Goal: Task Accomplishment & Management: Use online tool/utility

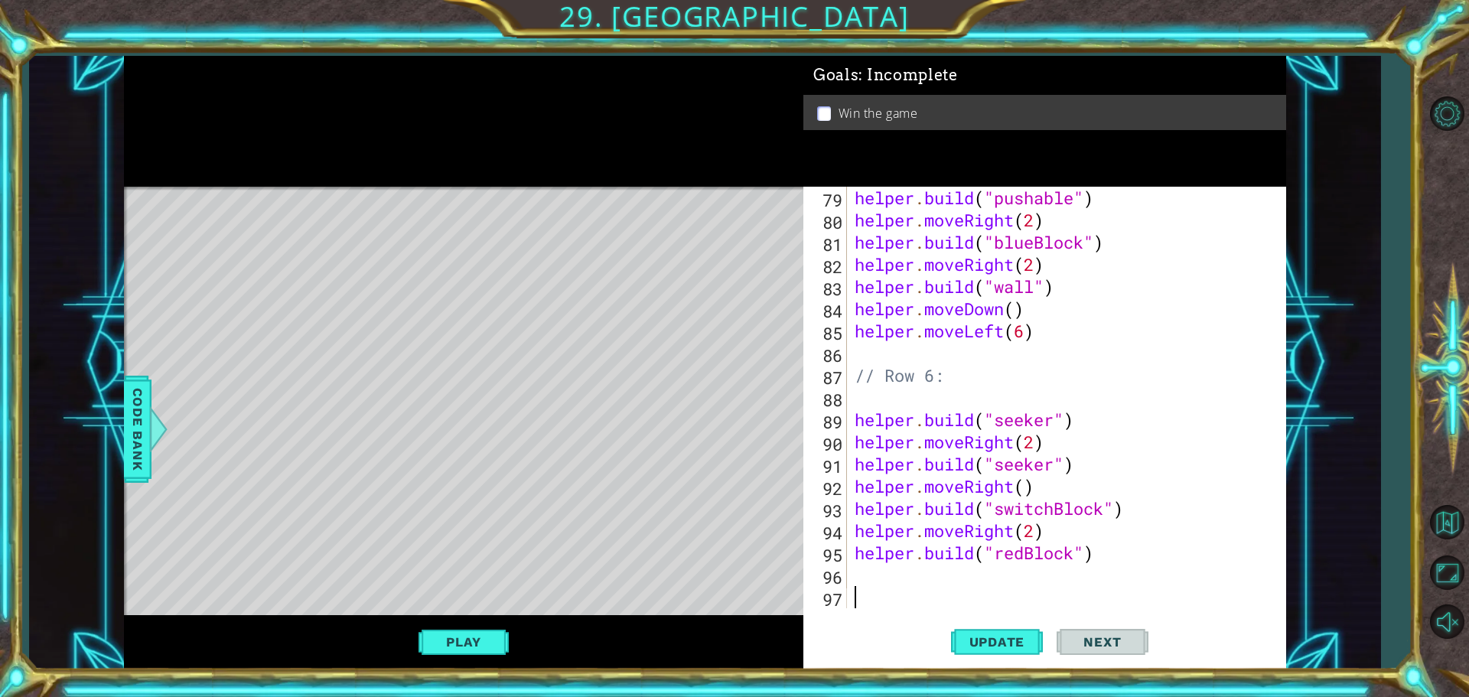
scroll to position [1776, 0]
click at [1000, 631] on button "Update" at bounding box center [997, 642] width 92 height 48
click at [967, 635] on span "Update" at bounding box center [997, 641] width 86 height 15
click at [485, 638] on button "Play" at bounding box center [464, 642] width 90 height 29
click at [1004, 640] on span "Update" at bounding box center [997, 641] width 86 height 15
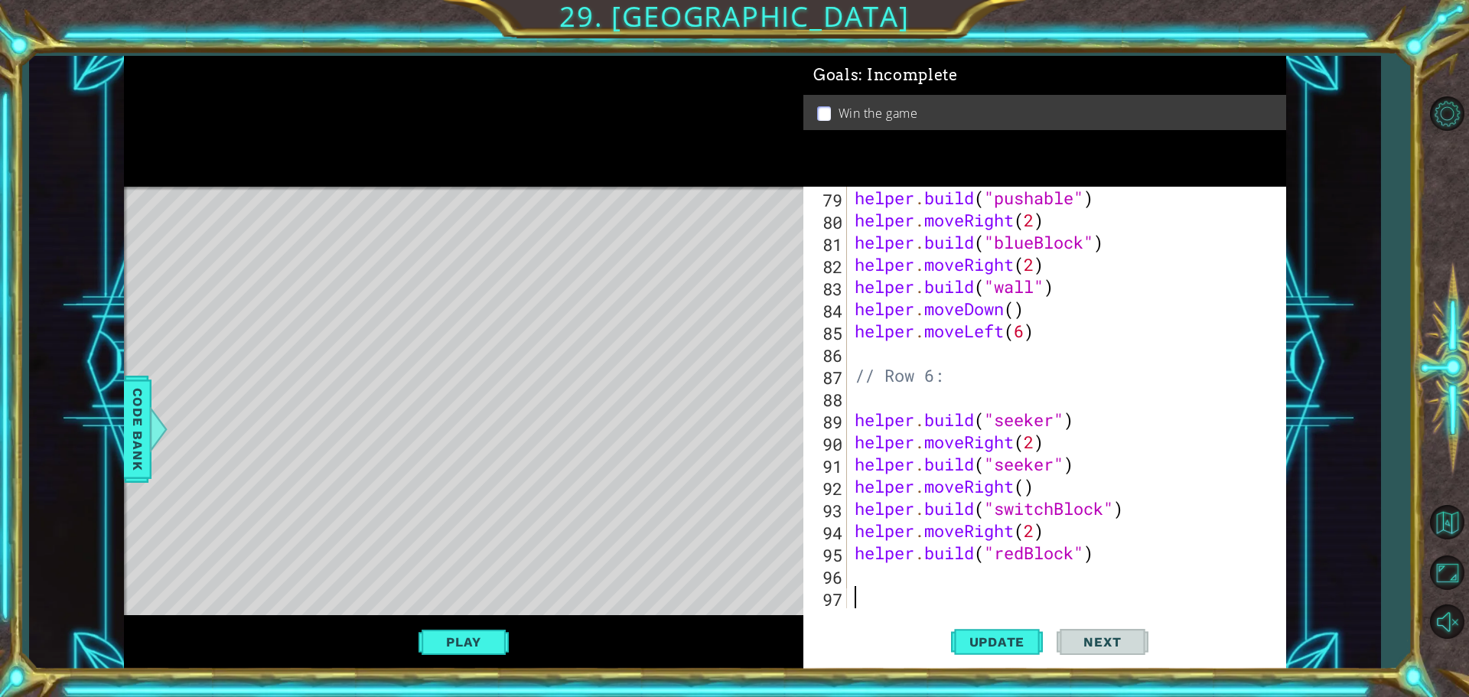
click at [821, 109] on p at bounding box center [824, 113] width 14 height 15
drag, startPoint x: 1279, startPoint y: 174, endPoint x: 1277, endPoint y: 205, distance: 30.7
click at [1277, 196] on div "Goals : Incomplete Win the game 79 80 81 82 83 84 85 86 87 88 89 90 91 92 93 94…" at bounding box center [1045, 363] width 483 height 614
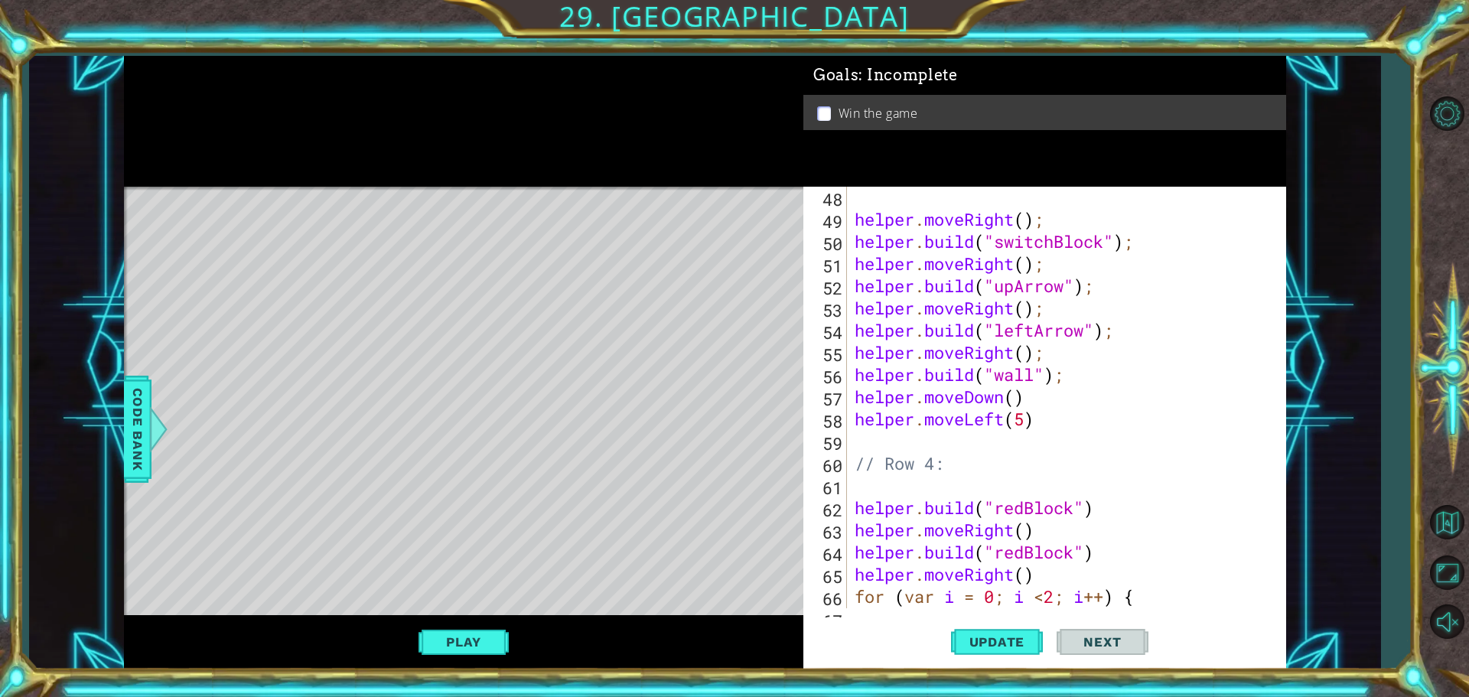
scroll to position [0, 0]
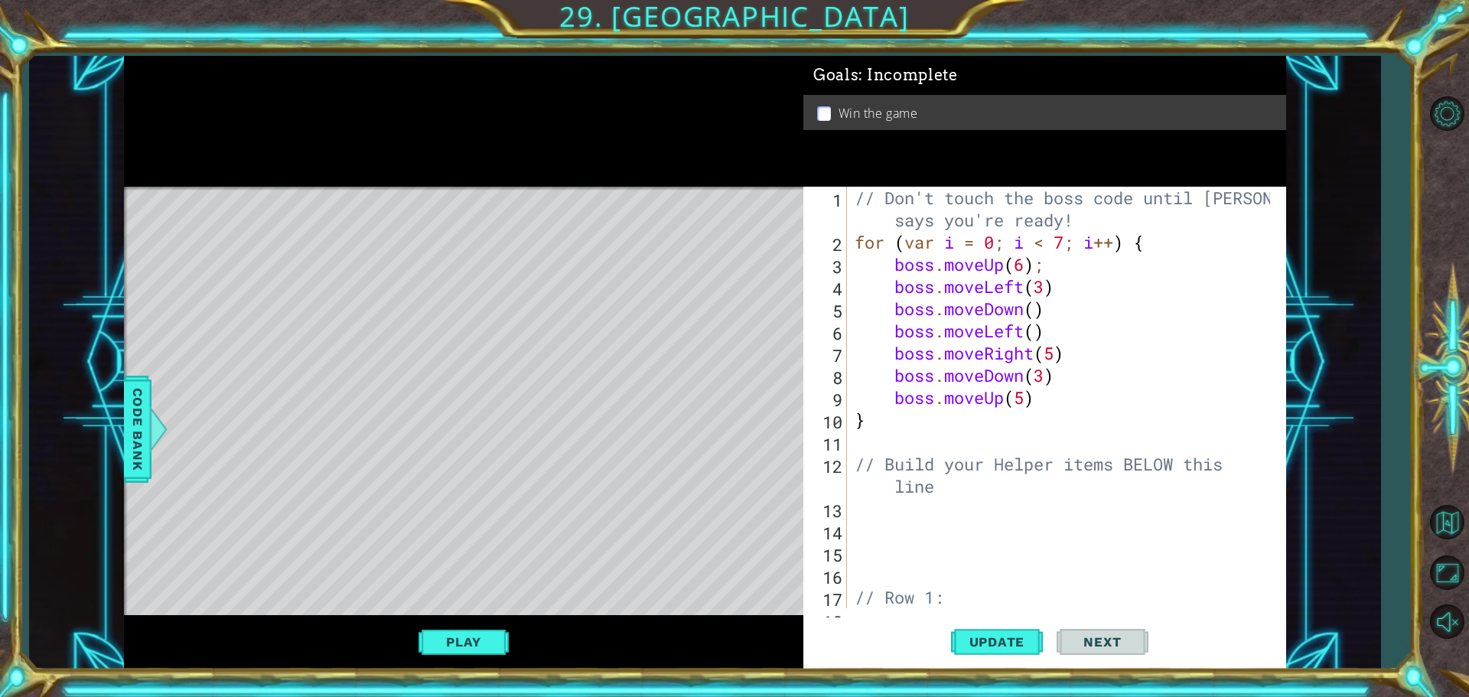
type textarea "// Don't touch the boss code until [PERSON_NAME] says you're ready!"
click at [1110, 218] on div "// Don't touch the boss code until [PERSON_NAME] says you're ready! for ( var i…" at bounding box center [1065, 431] width 426 height 488
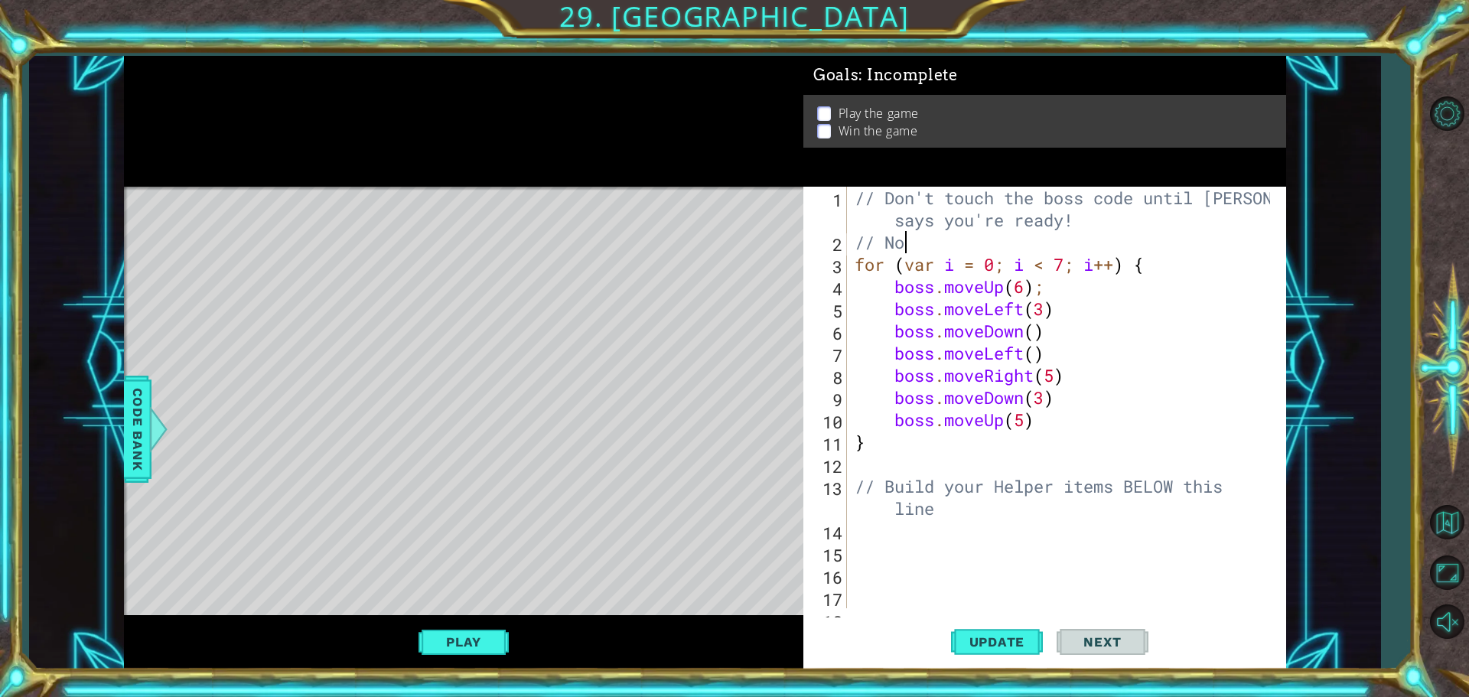
scroll to position [0, 2]
type textarea "// No."
click at [860, 241] on div "// Don't touch the boss code until [PERSON_NAME] says you're ready! // No. for …" at bounding box center [1065, 431] width 426 height 488
click at [855, 241] on div "// Don't touch the boss code until [PERSON_NAME] says you're ready! // No. for …" at bounding box center [1065, 431] width 426 height 488
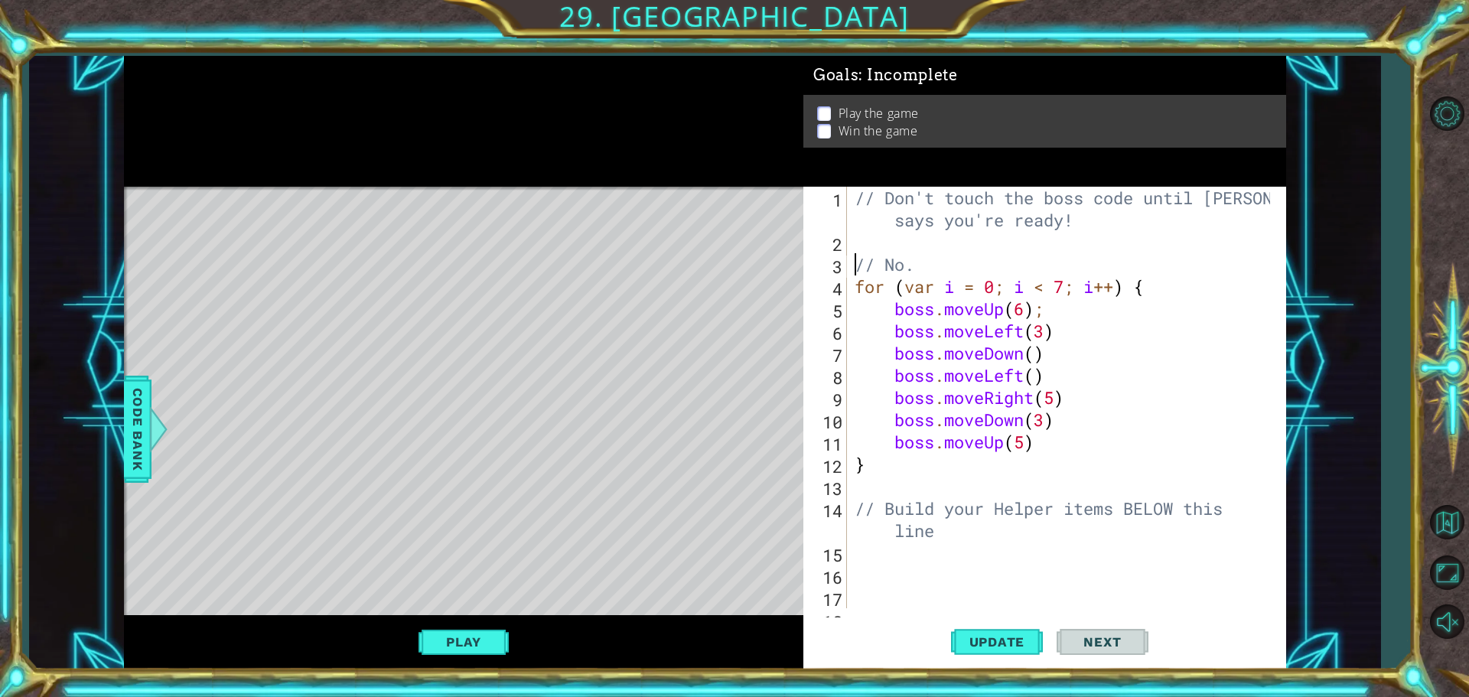
click at [946, 266] on div "// Don't touch the boss code until [PERSON_NAME] says you're ready! // No. for …" at bounding box center [1065, 431] width 426 height 488
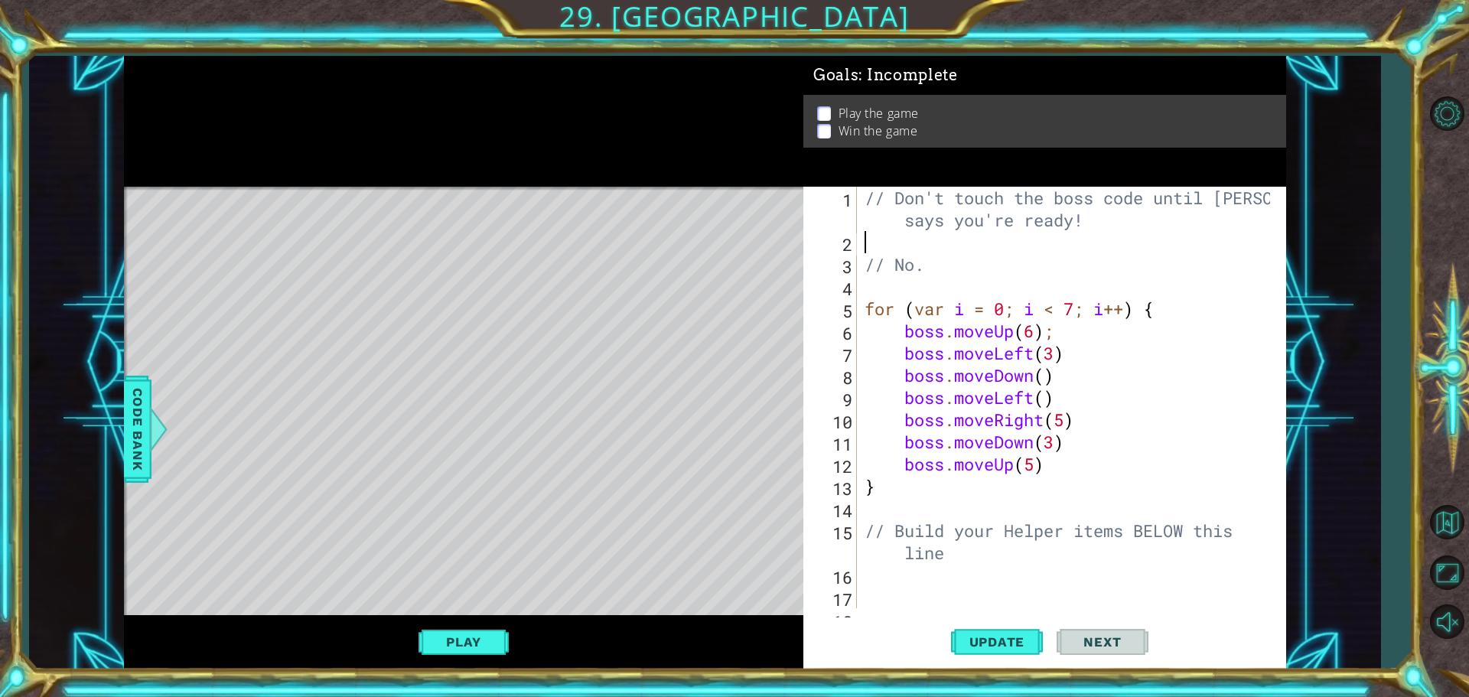
click at [1208, 251] on div "// Don't touch the boss code until [PERSON_NAME] says you're ready! // No. for …" at bounding box center [1070, 431] width 416 height 488
click at [1214, 374] on div "// Don't touch the boss code until [PERSON_NAME] says you're ready! // No. for …" at bounding box center [1070, 431] width 416 height 488
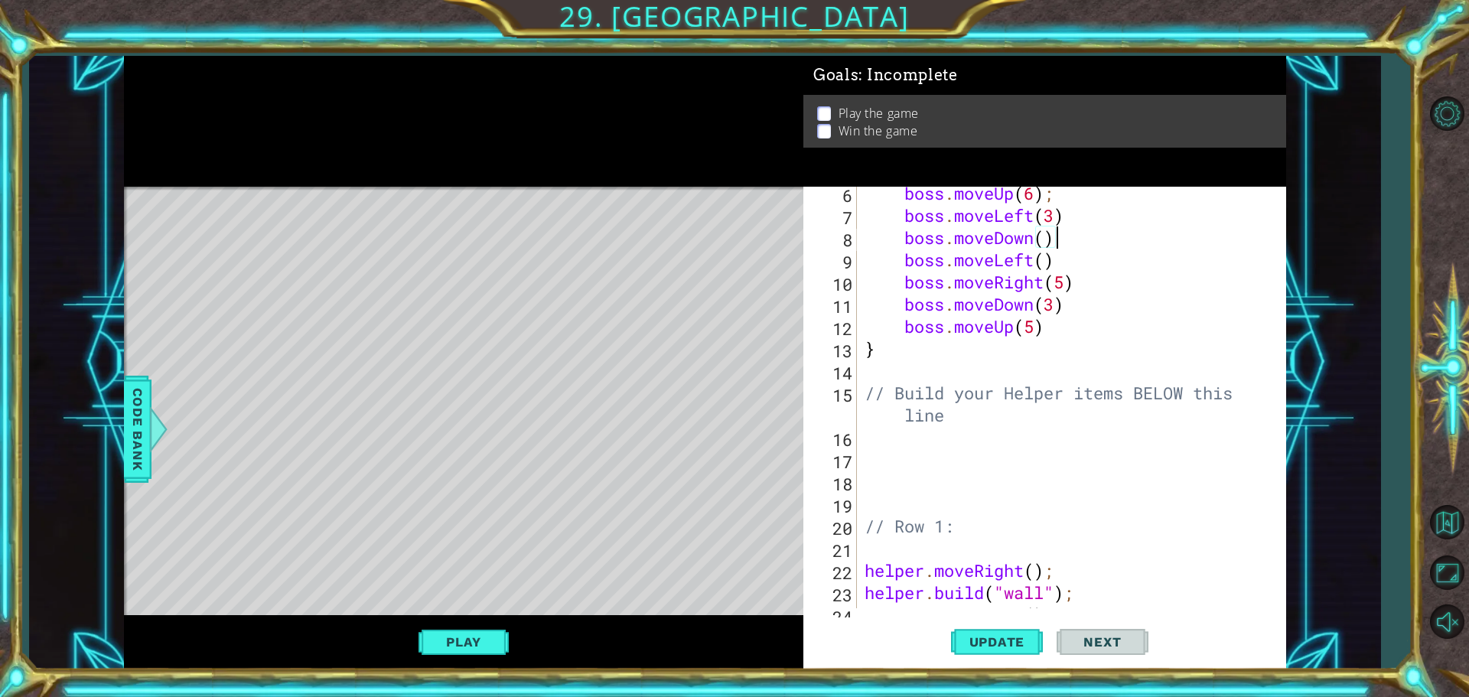
scroll to position [184, 0]
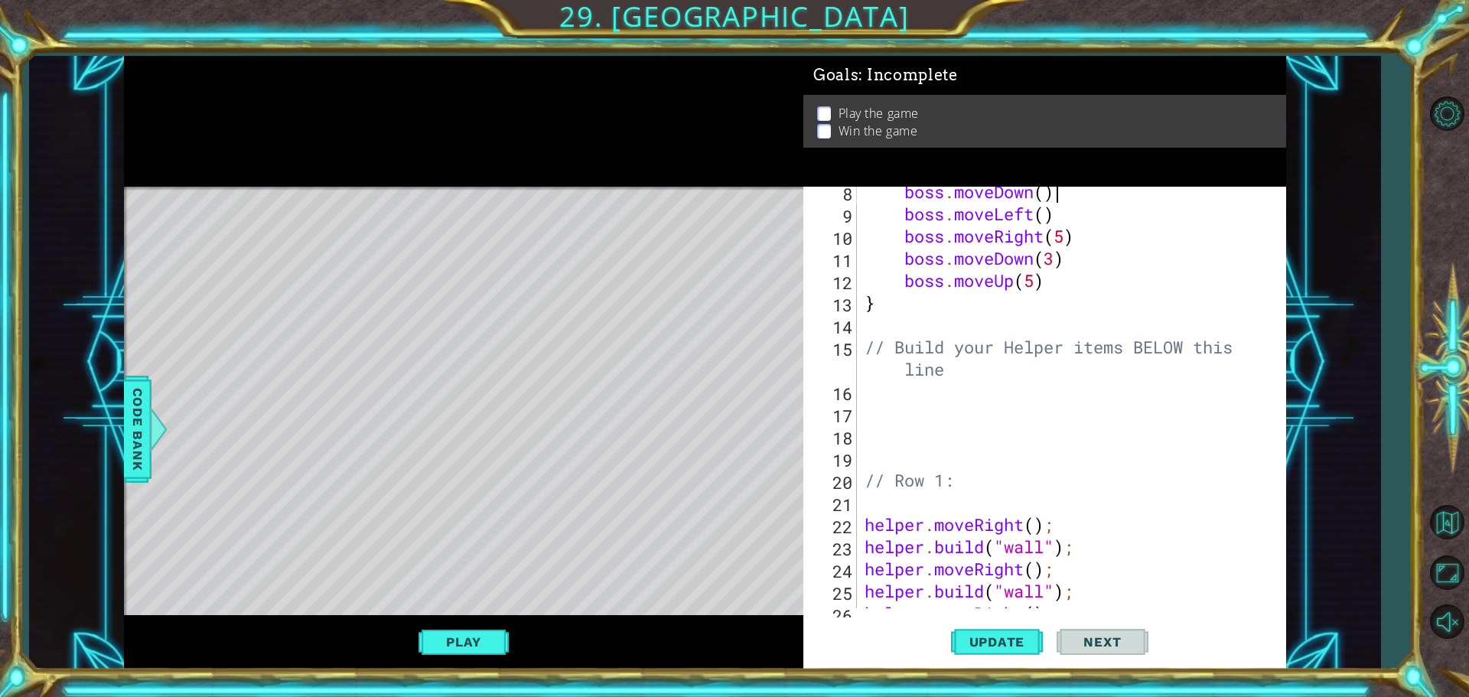
click at [967, 372] on div "boss . moveDown ( ) boss . moveLeft ( ) boss . moveRight ( 5 ) boss . moveDown …" at bounding box center [1070, 414] width 416 height 466
type textarea "// Build your Helper items BELOW this line"
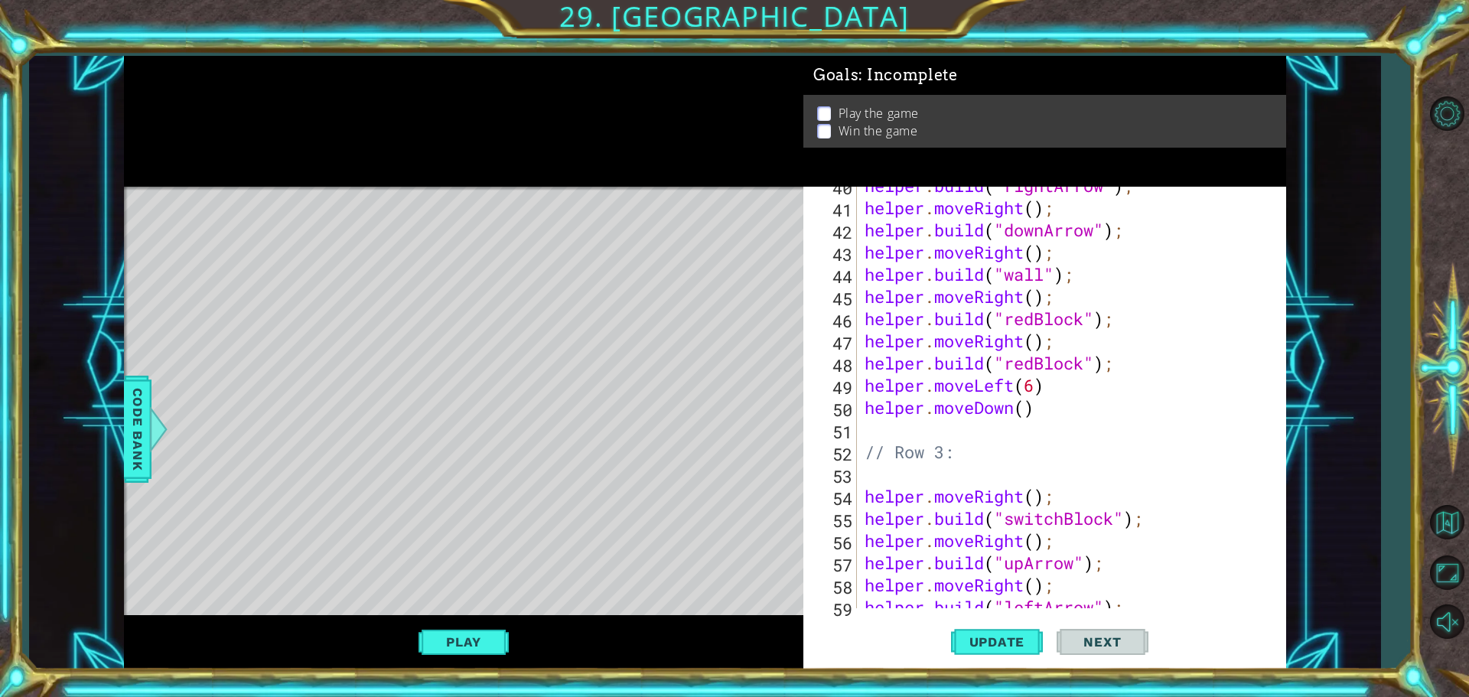
scroll to position [601, 0]
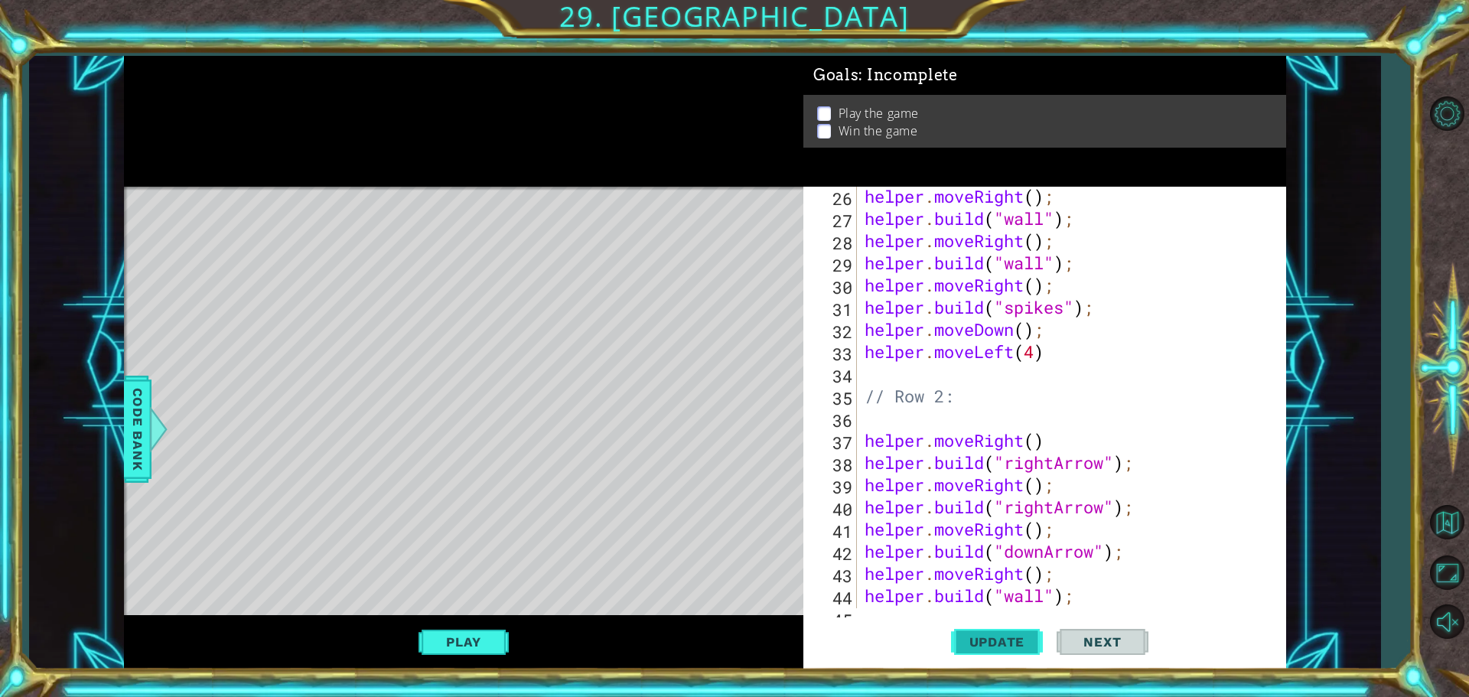
type textarea "// No."
click at [997, 643] on span "Update" at bounding box center [997, 641] width 86 height 15
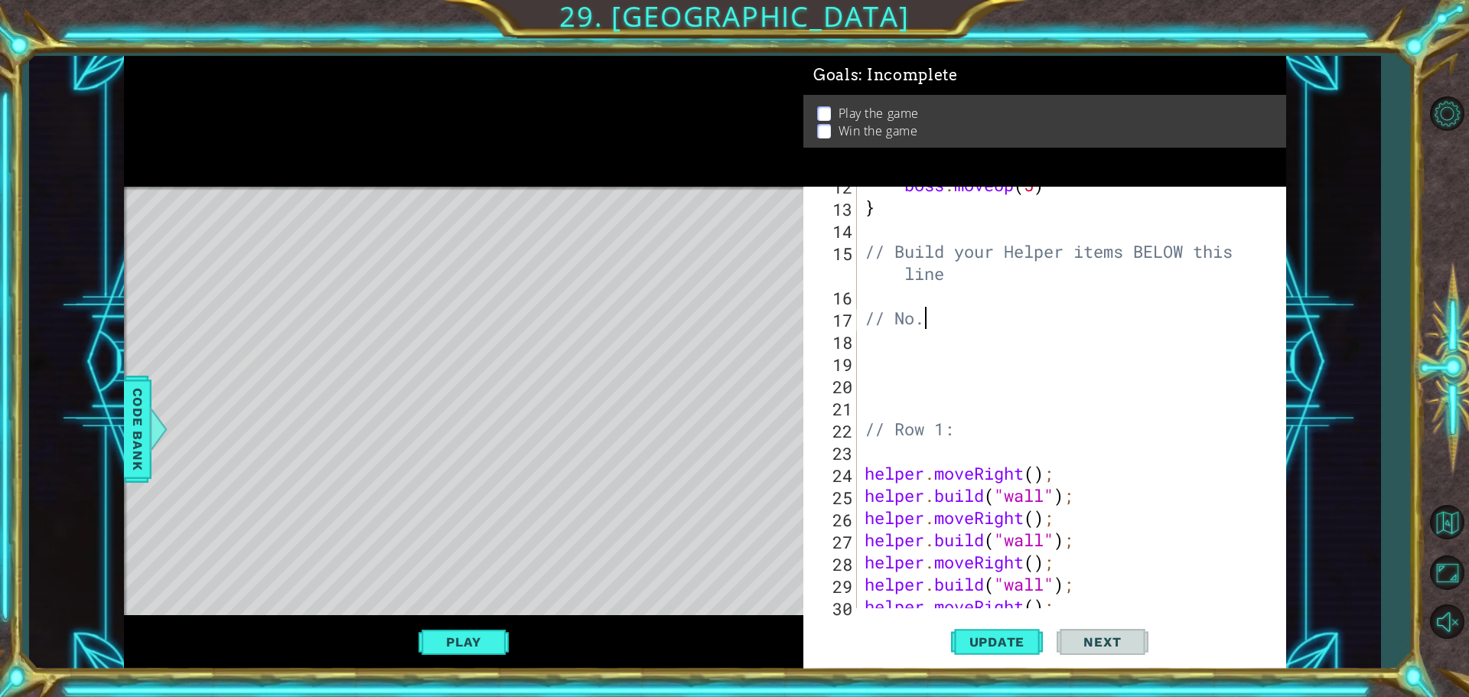
scroll to position [279, 0]
